Goal: Task Accomplishment & Management: Use online tool/utility

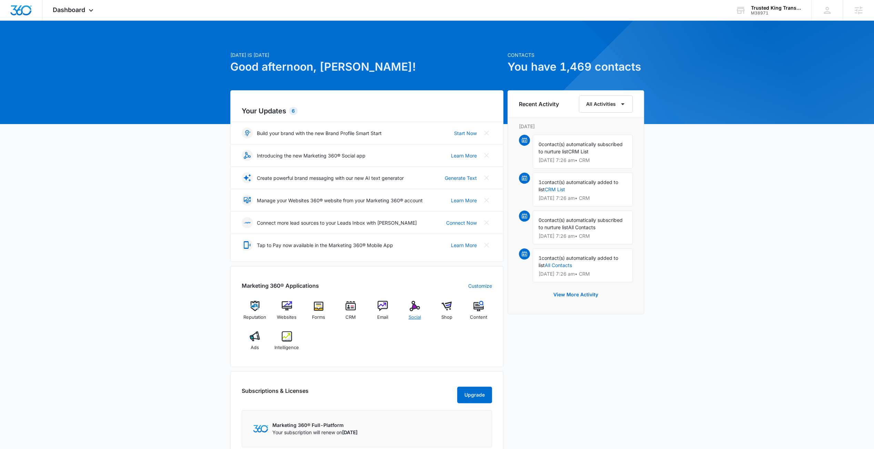
click at [418, 308] on img at bounding box center [415, 306] width 10 height 10
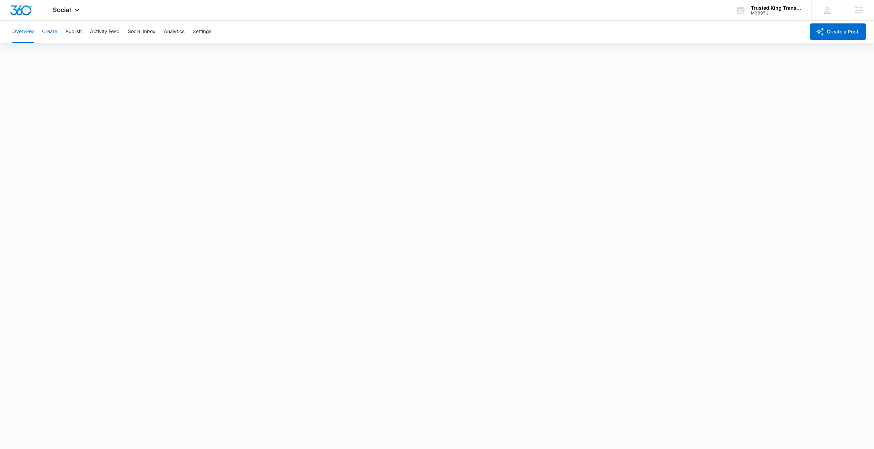
click at [57, 32] on button "Create" at bounding box center [49, 32] width 15 height 22
click at [74, 55] on button "Approvals" at bounding box center [67, 52] width 23 height 19
